Goal: Information Seeking & Learning: Learn about a topic

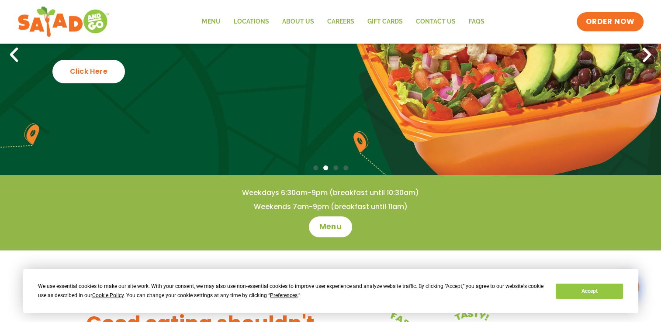
scroll to position [262, 0]
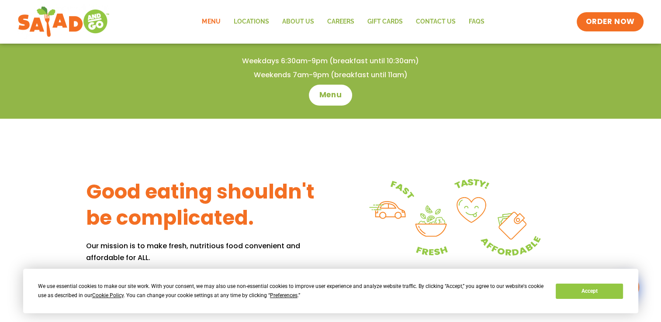
click at [208, 18] on link "Menu" at bounding box center [210, 22] width 31 height 20
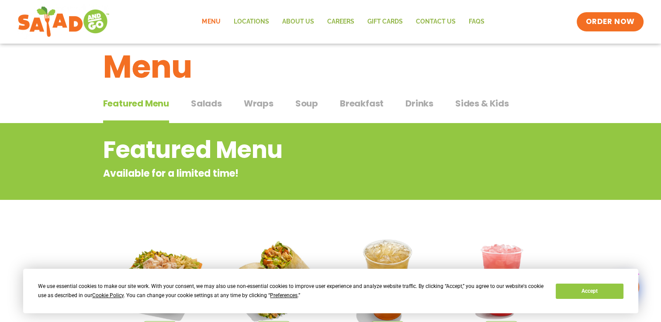
scroll to position [44, 0]
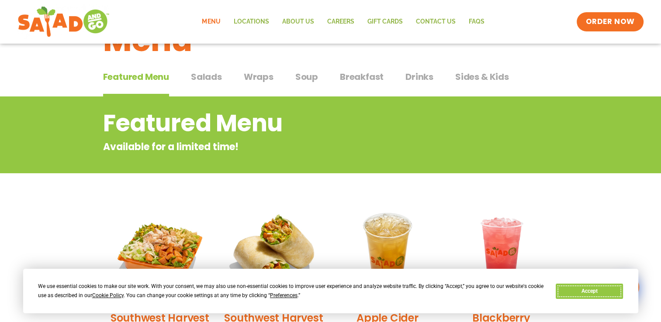
click at [595, 291] on button "Accept" at bounding box center [589, 291] width 67 height 15
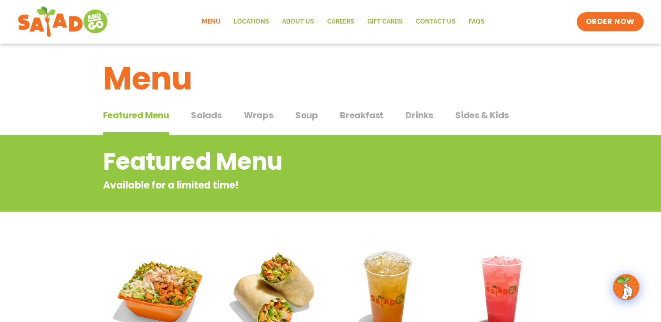
scroll to position [0, 0]
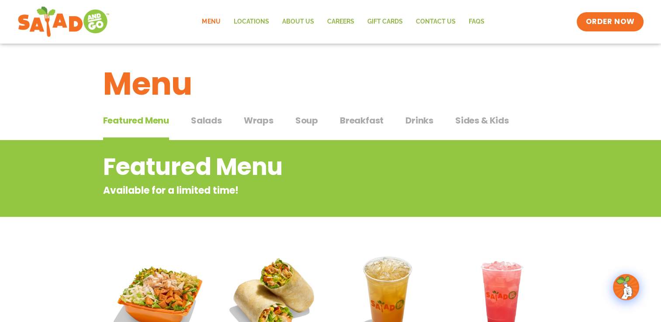
click at [208, 120] on span "Salads" at bounding box center [206, 120] width 31 height 13
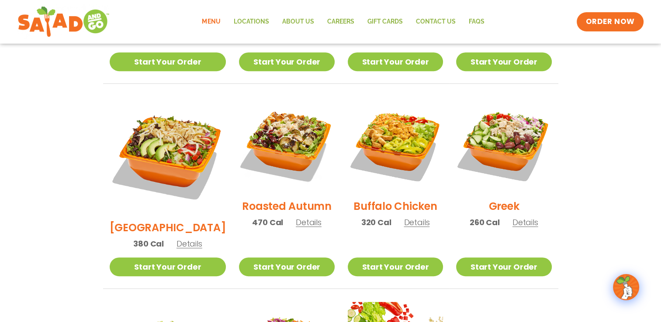
scroll to position [424, 0]
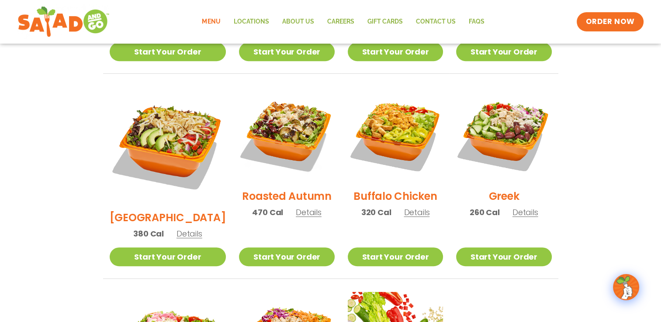
click at [362, 189] on h2 "Buffalo Chicken" at bounding box center [394, 196] width 83 height 15
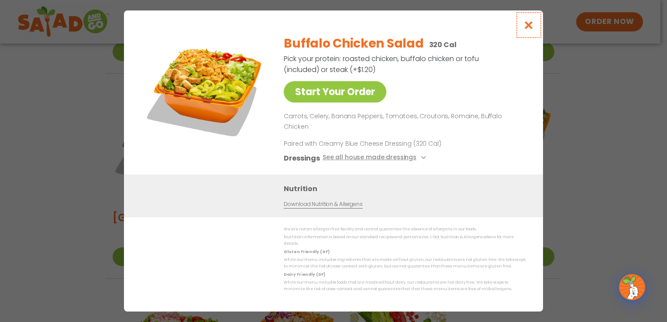
click at [529, 30] on icon "Close modal" at bounding box center [529, 25] width 11 height 9
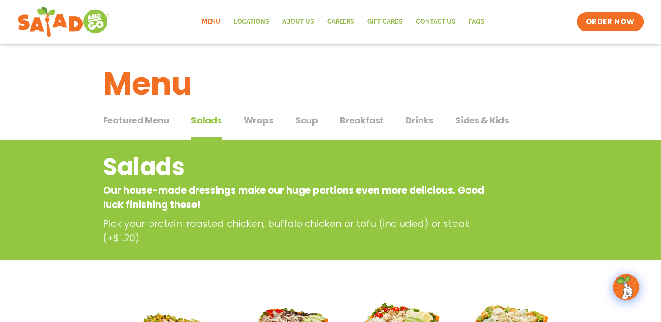
scroll to position [0, 0]
click at [266, 125] on span "Wraps" at bounding box center [259, 120] width 30 height 13
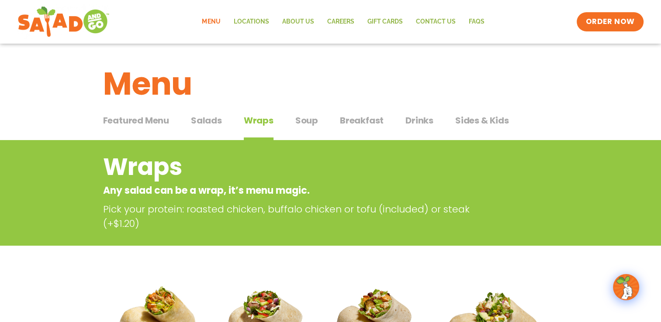
drag, startPoint x: 312, startPoint y: 130, endPoint x: 292, endPoint y: 135, distance: 20.1
click at [310, 130] on button "Soup Soup" at bounding box center [306, 127] width 23 height 27
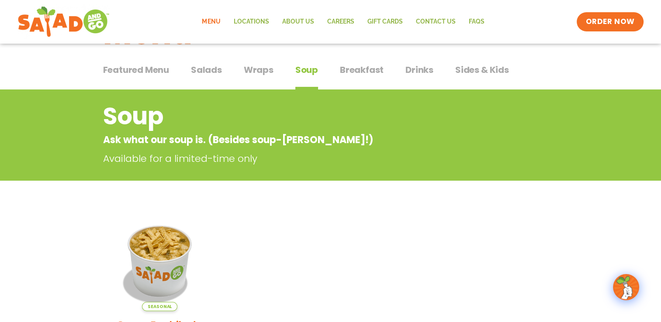
scroll to position [44, 0]
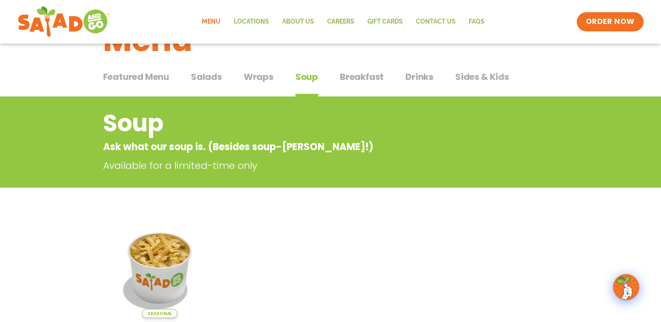
click at [210, 77] on span "Salads" at bounding box center [206, 76] width 31 height 13
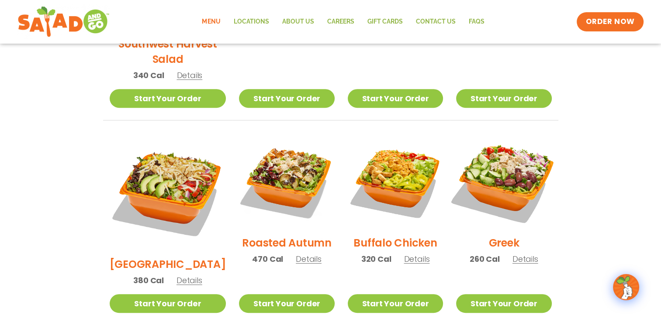
scroll to position [393, 0]
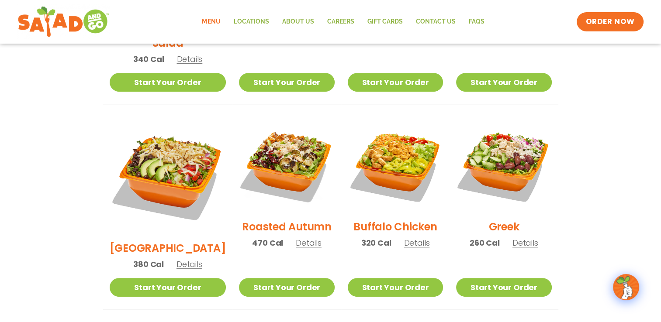
click at [386, 220] on h2 "Buffalo Chicken" at bounding box center [394, 226] width 83 height 15
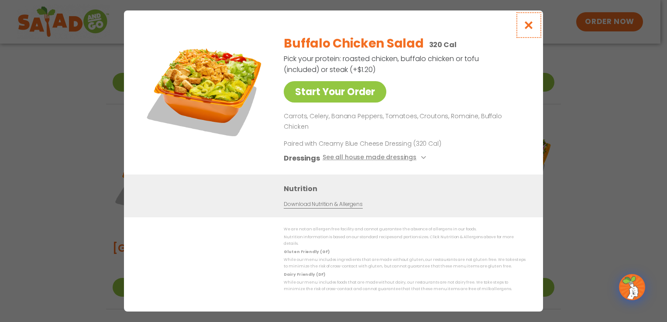
click at [526, 30] on icon "Close modal" at bounding box center [529, 25] width 11 height 9
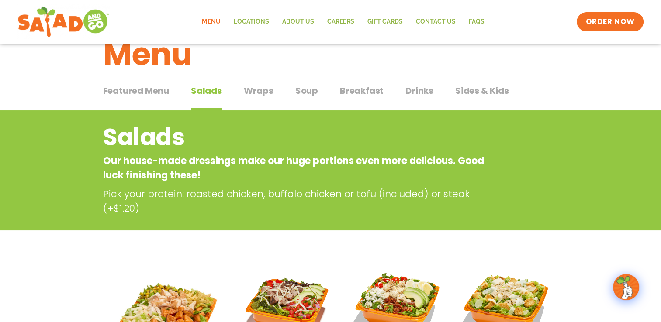
scroll to position [0, 0]
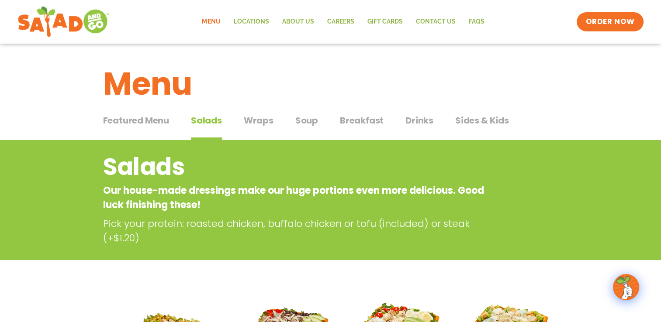
click at [422, 118] on span "Drinks" at bounding box center [419, 120] width 28 height 13
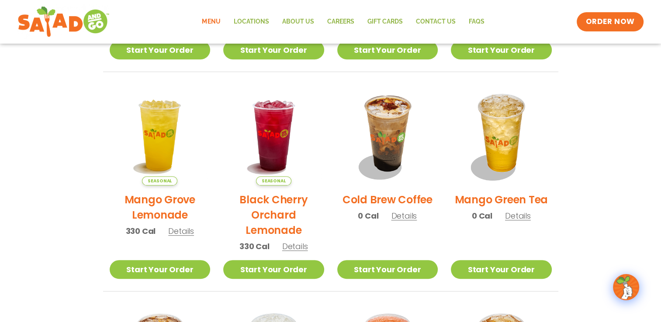
scroll to position [480, 0]
